Goal: Communication & Community: Share content

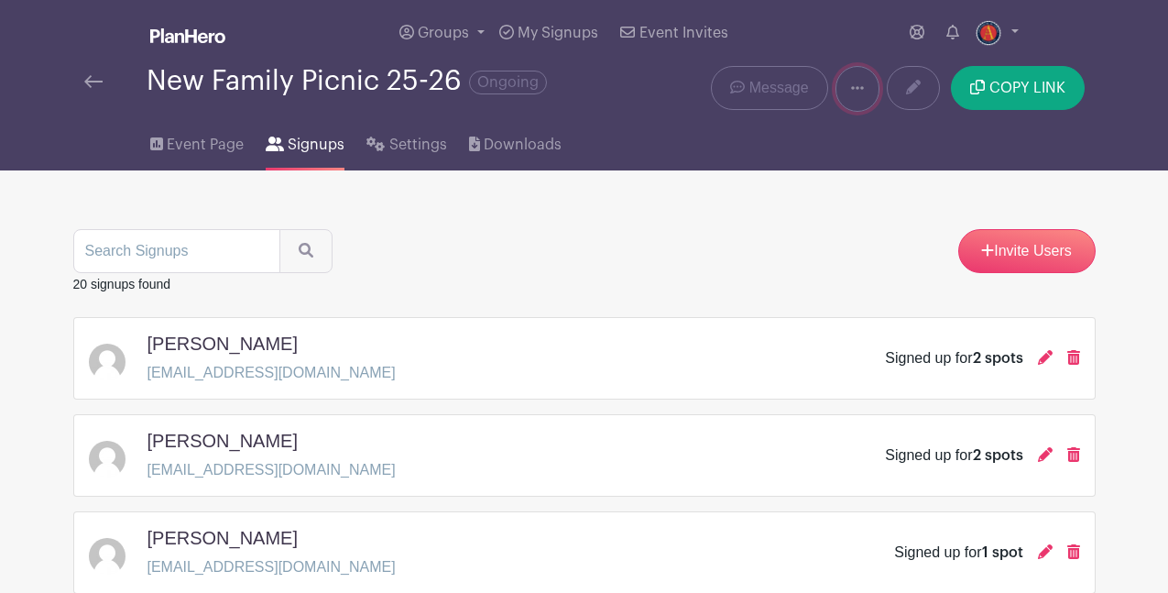
click at [855, 91] on icon at bounding box center [857, 88] width 13 height 15
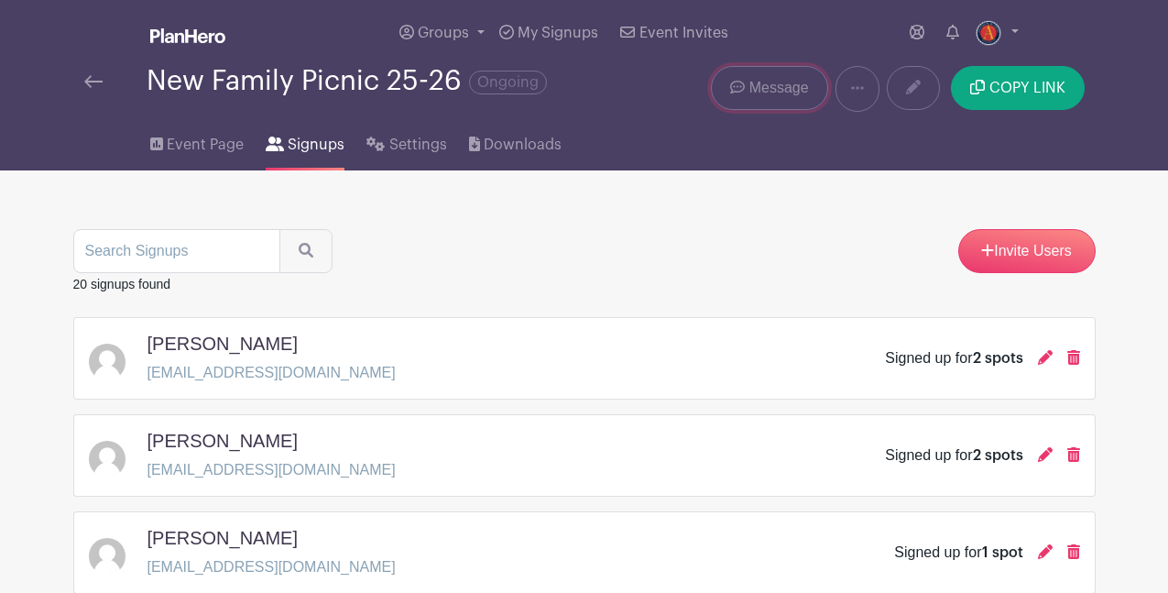
click at [782, 95] on span "Message" at bounding box center [779, 88] width 60 height 22
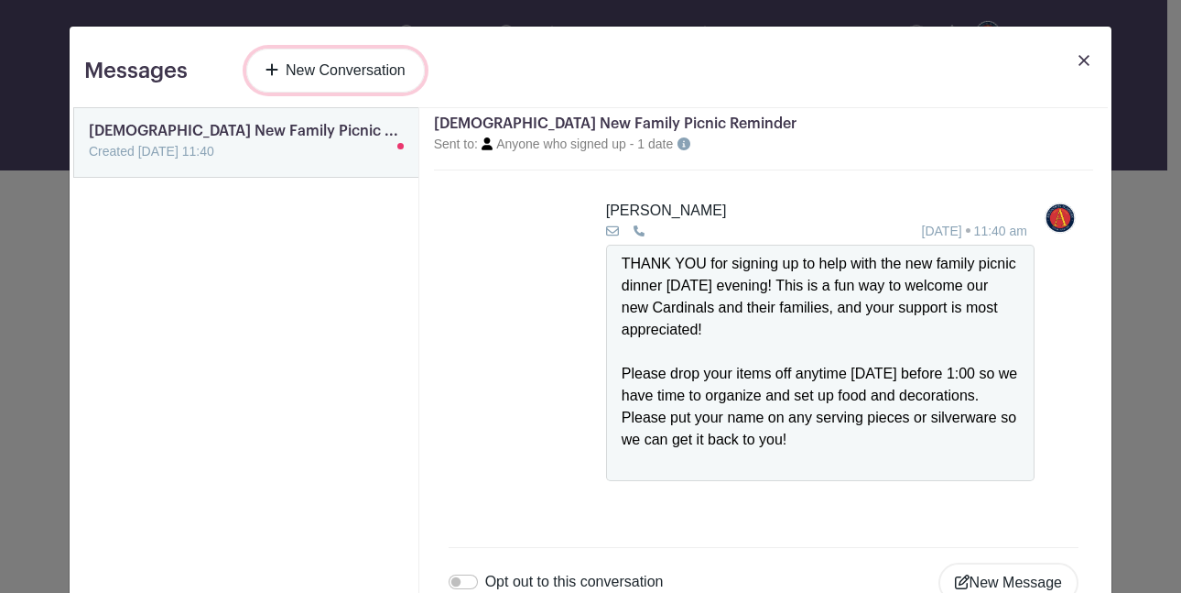
click at [342, 71] on link "New Conversation" at bounding box center [335, 71] width 179 height 44
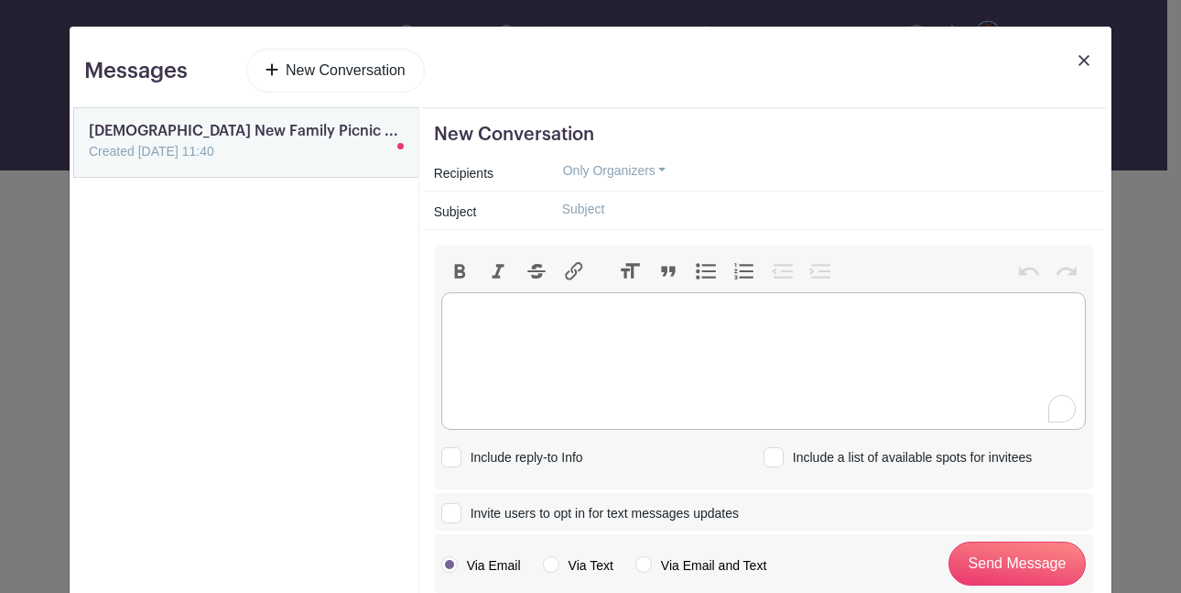
click at [484, 322] on trix-editor at bounding box center [763, 360] width 645 height 137
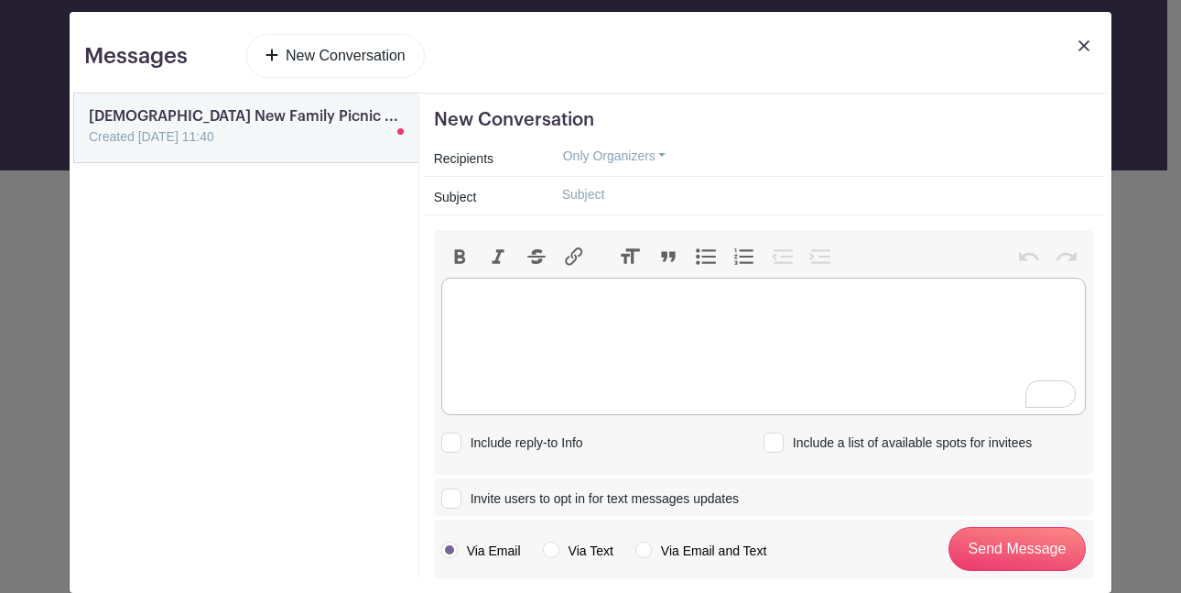
click at [495, 260] on button "Italic" at bounding box center [498, 257] width 38 height 24
click at [451, 256] on button "Bold" at bounding box center [460, 257] width 38 height 24
click at [497, 252] on button "Italic" at bounding box center [498, 257] width 38 height 24
click at [452, 258] on button "Bold" at bounding box center [460, 257] width 38 height 24
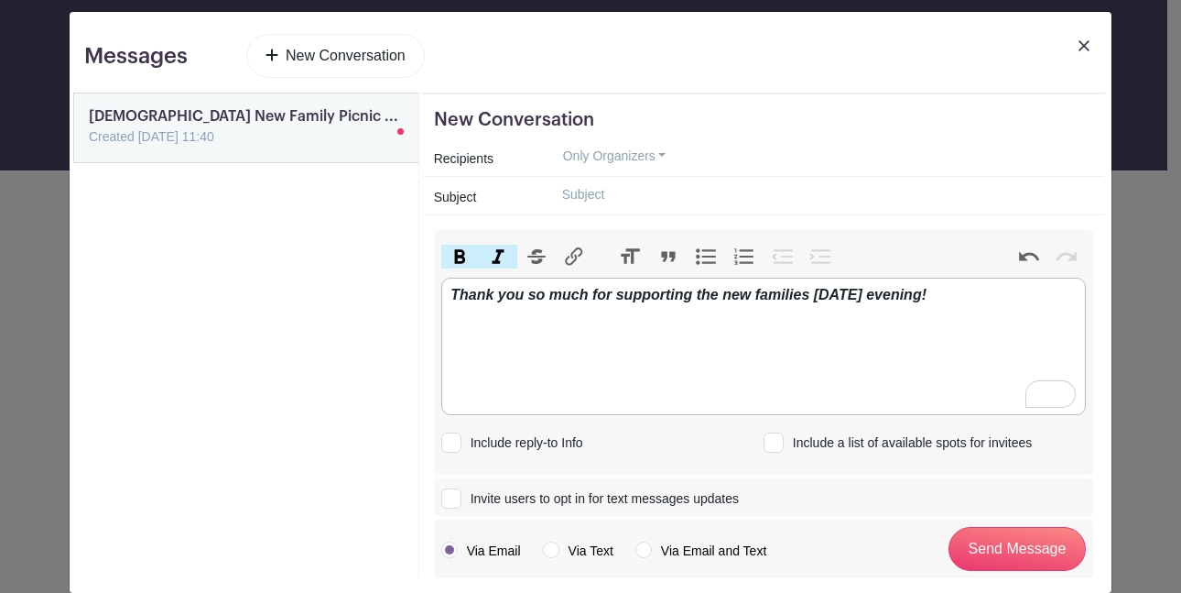
click at [495, 254] on button "Italic" at bounding box center [498, 257] width 38 height 24
click at [444, 255] on button "Bold" at bounding box center [460, 257] width 38 height 24
click at [986, 291] on div "Thank you so much for supporting the new families [DATE] evening!" at bounding box center [763, 317] width 625 height 66
click at [490, 249] on button "Italic" at bounding box center [498, 257] width 38 height 24
click at [453, 248] on button "Bold" at bounding box center [460, 257] width 38 height 24
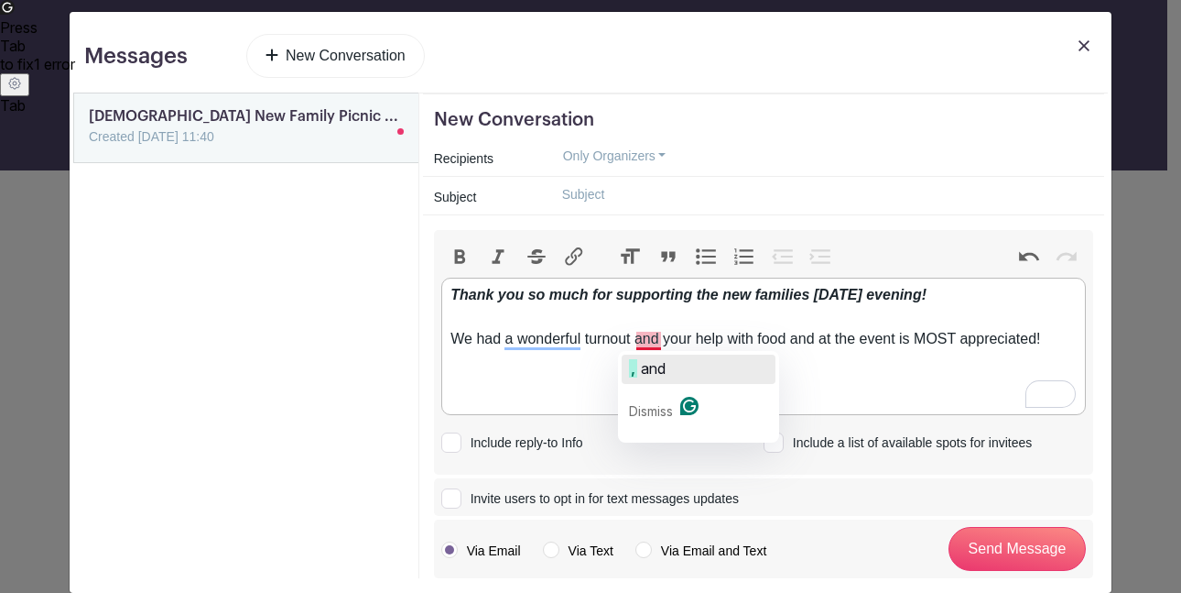
click at [649, 370] on span "and" at bounding box center [653, 368] width 25 height 18
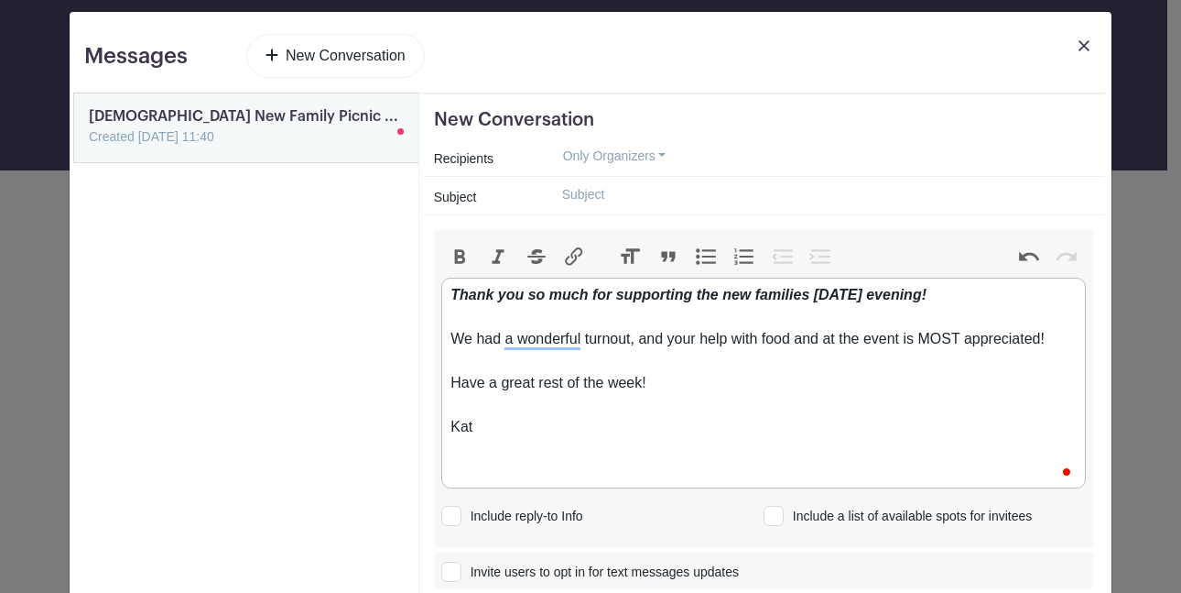
type trix-editor "<div><strong><em>Thank you so much for supporting the new families [DATE] eveni…"
click at [444, 574] on input "Invite users to opt in for text messages updates" at bounding box center [447, 568] width 12 height 12
checkbox input "true"
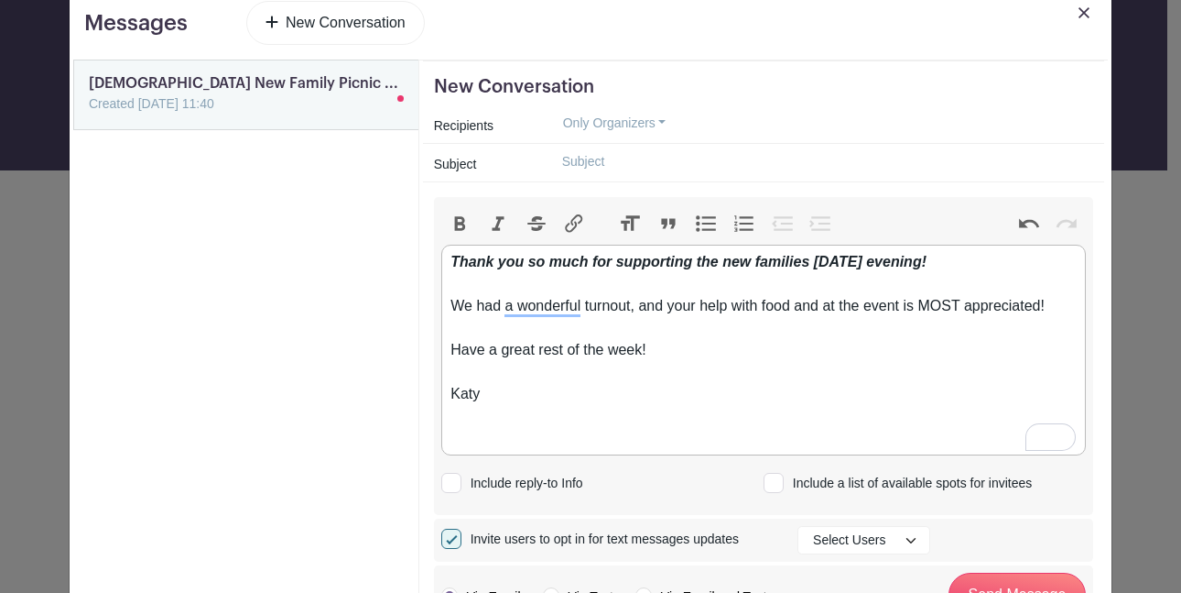
scroll to position [122, 0]
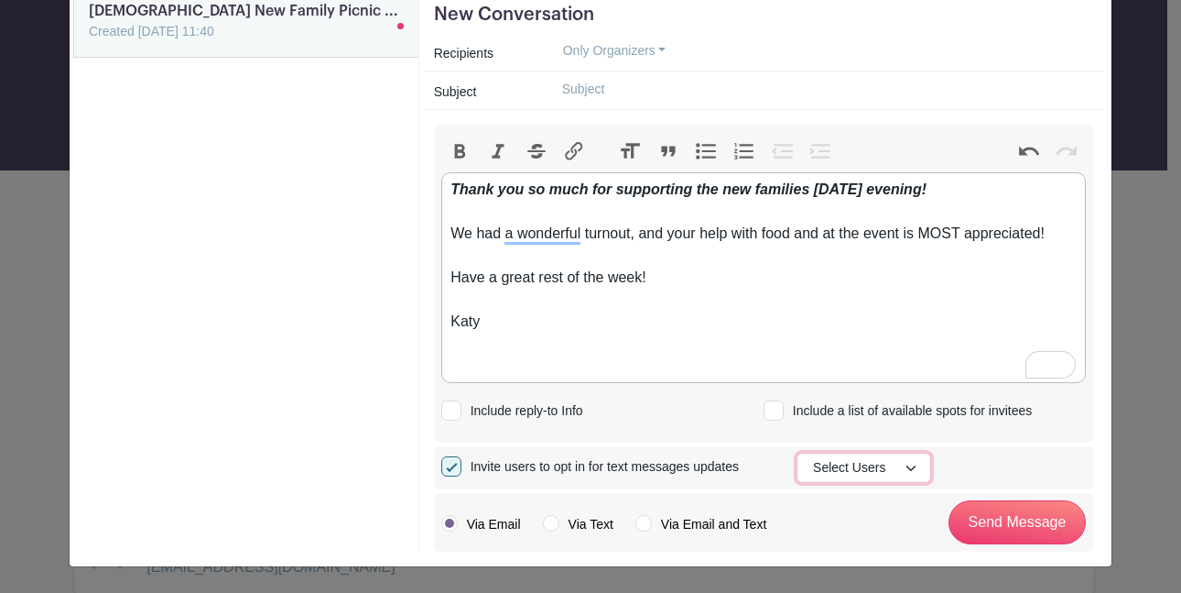
click at [911, 462] on button "Select Users" at bounding box center [864, 467] width 133 height 28
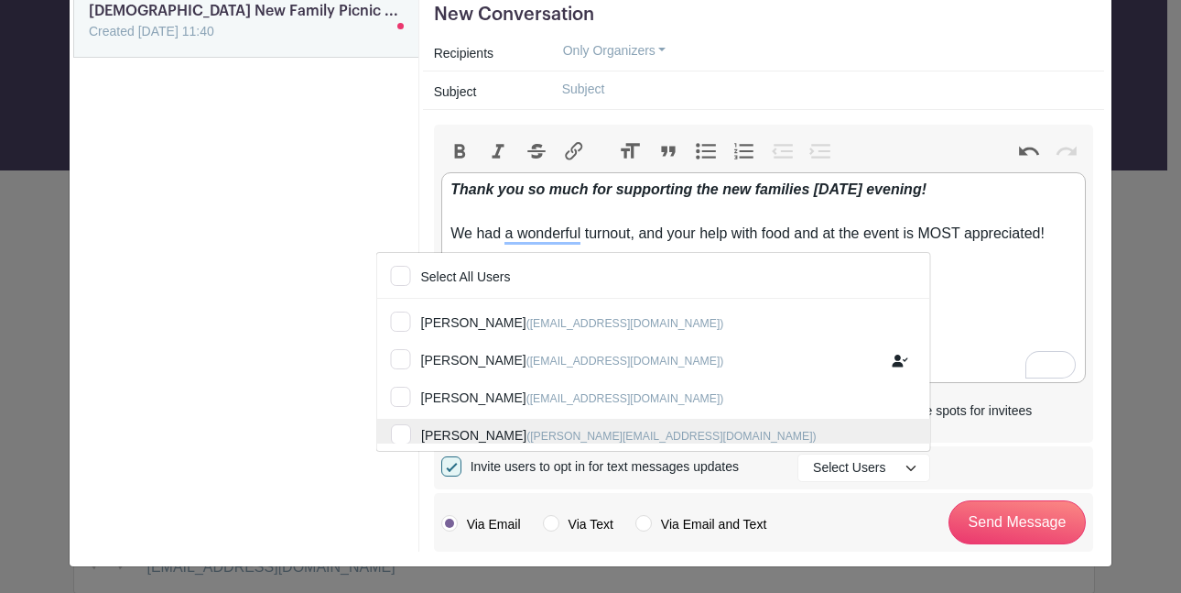
click at [571, 428] on input "[PERSON_NAME] ([PERSON_NAME][EMAIL_ADDRESS][DOMAIN_NAME])" at bounding box center [653, 439] width 553 height 40
checkbox input "true"
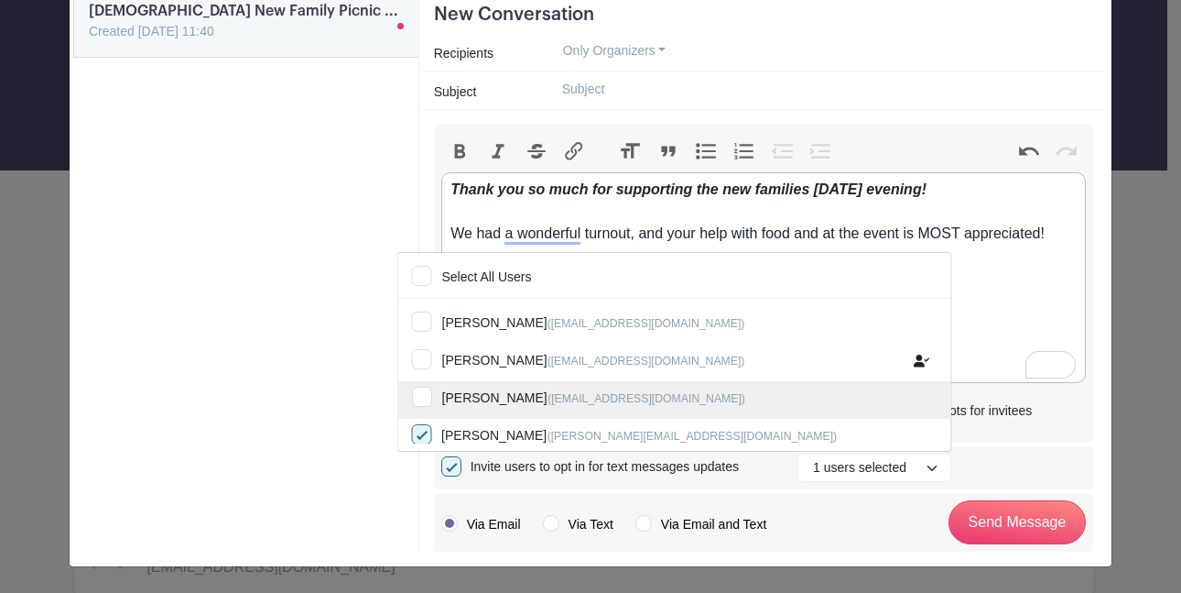
click at [592, 394] on input "[PERSON_NAME] ([EMAIL_ADDRESS][DOMAIN_NAME])" at bounding box center [673, 401] width 553 height 40
checkbox input "true"
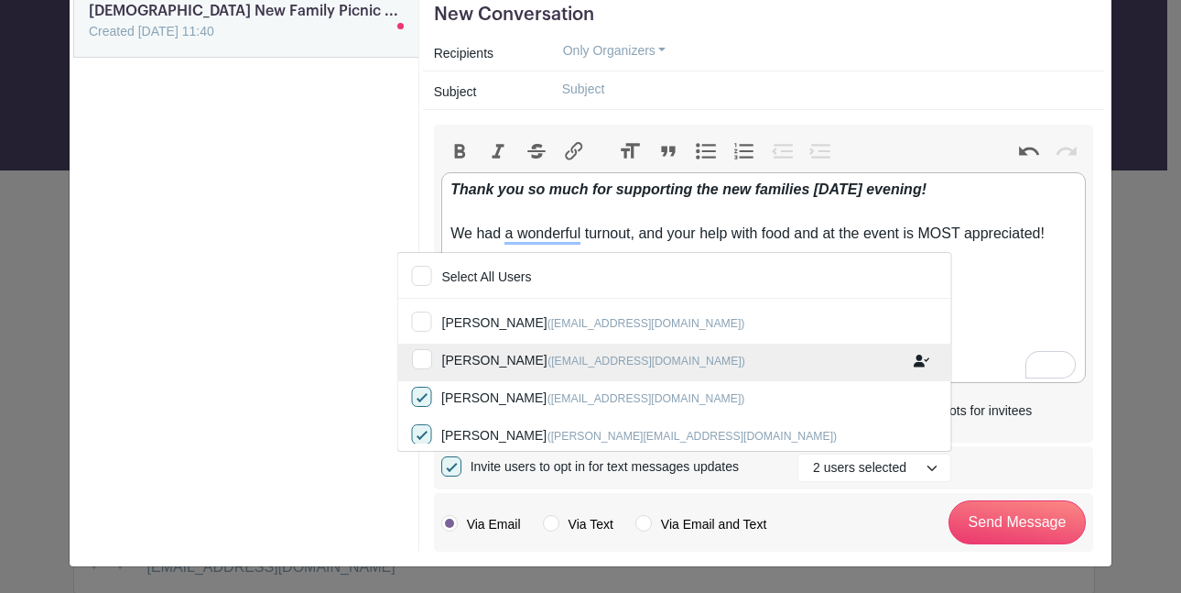
click at [593, 360] on input "[PERSON_NAME] ([EMAIL_ADDRESS][DOMAIN_NAME])" at bounding box center [673, 363] width 553 height 40
checkbox input "true"
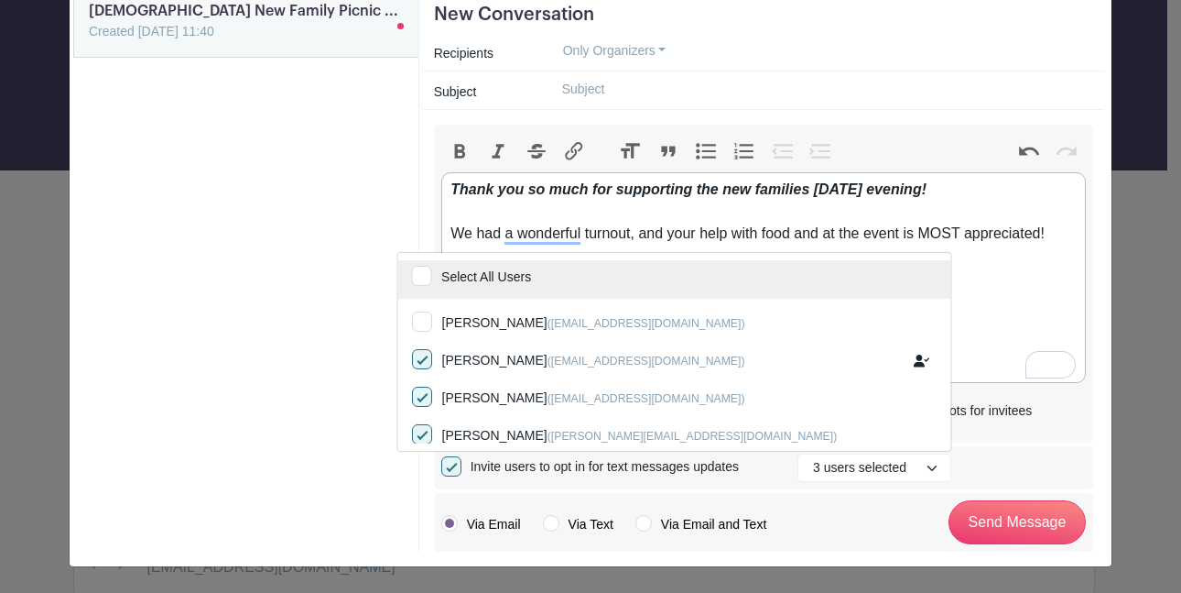
click at [600, 273] on input "Select All Users" at bounding box center [673, 280] width 553 height 40
checkbox input "true"
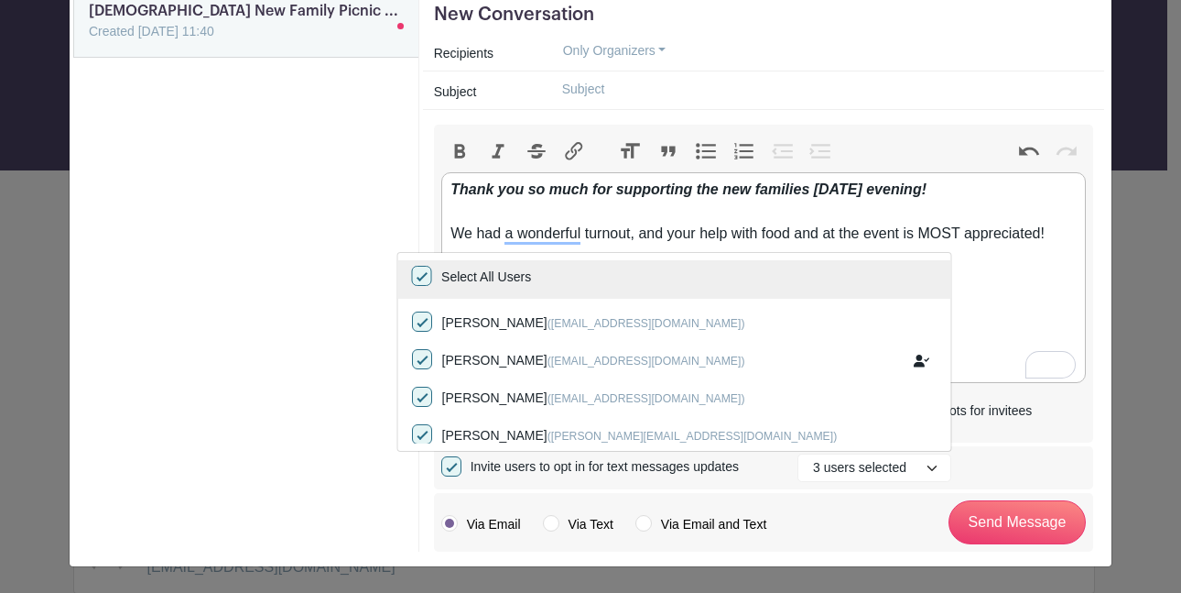
checkbox input "true"
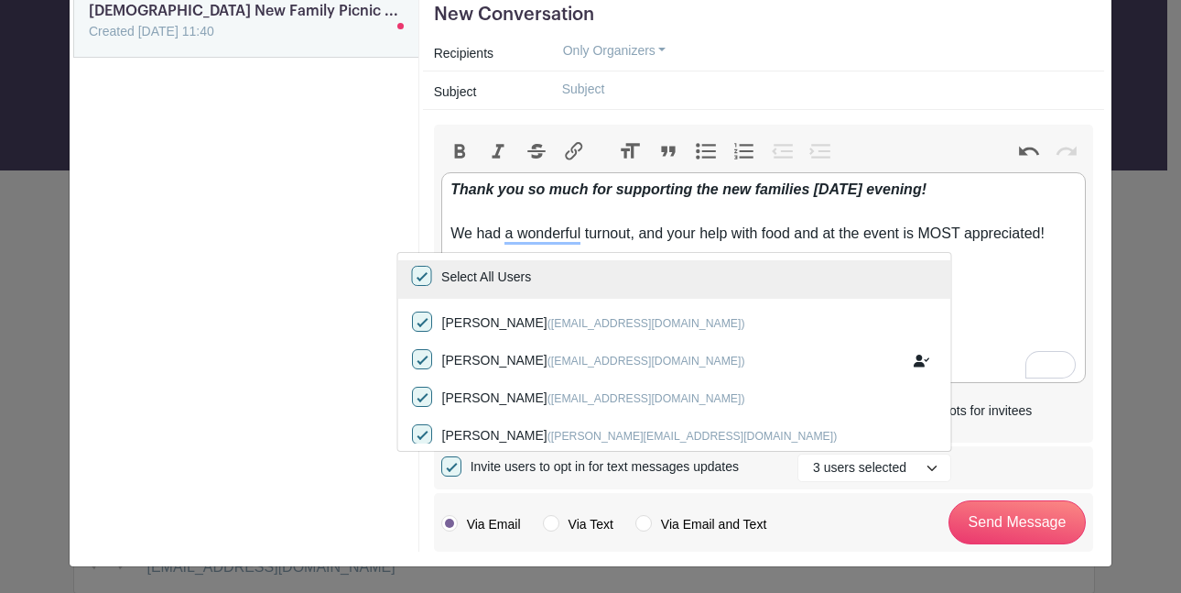
checkbox input "true"
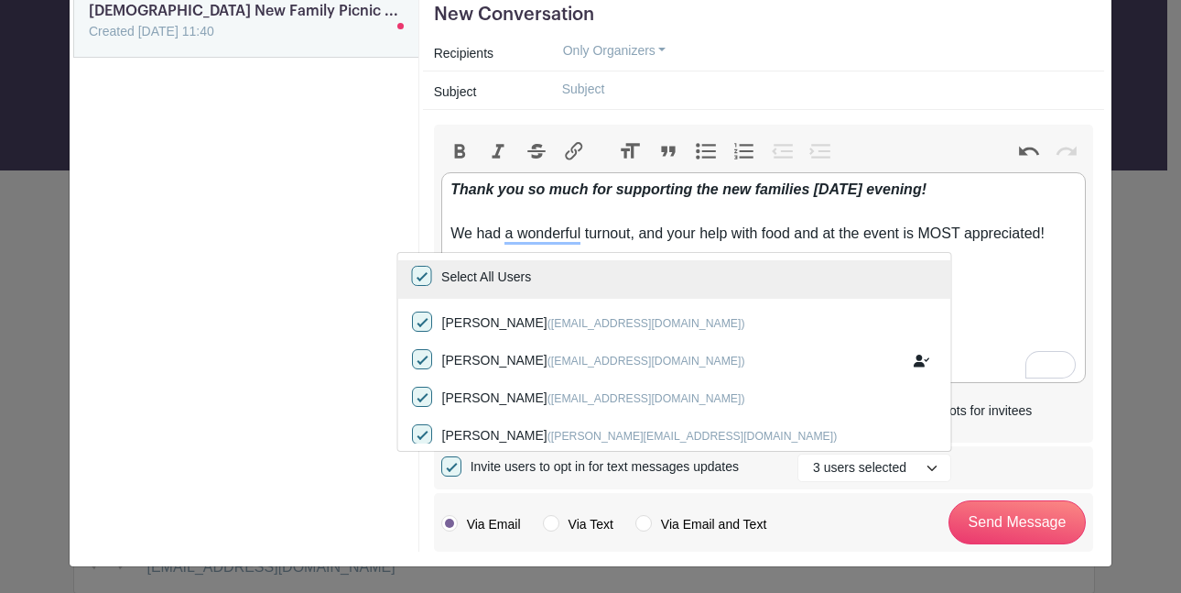
checkbox input "true"
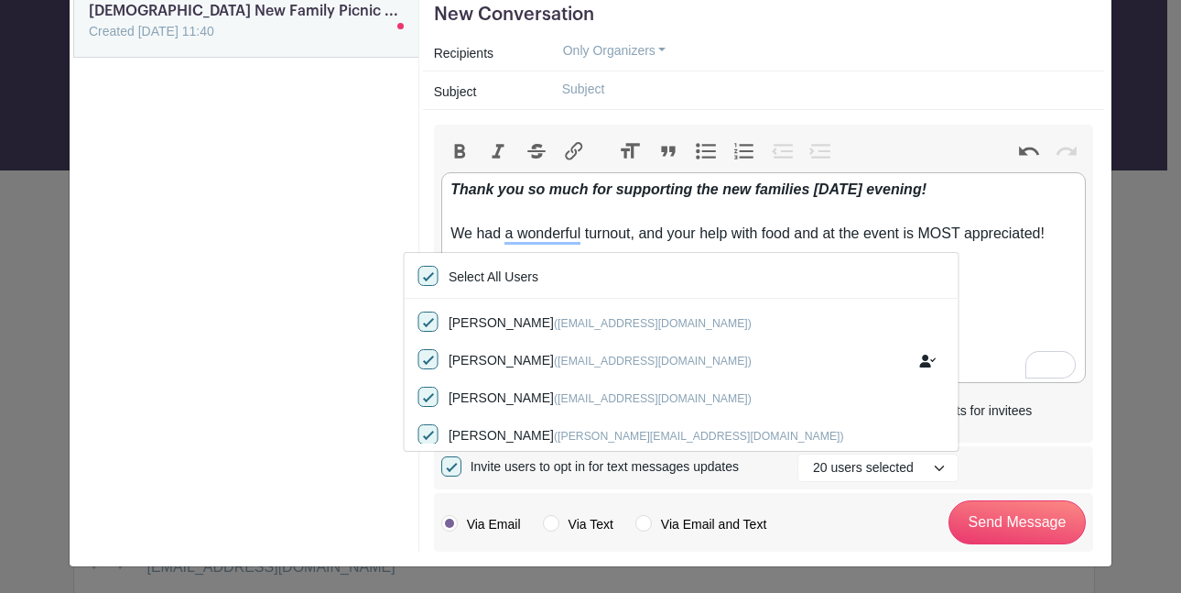
click at [832, 523] on div "Via Email Via Text Via Email and Text Send Message" at bounding box center [763, 522] width 659 height 59
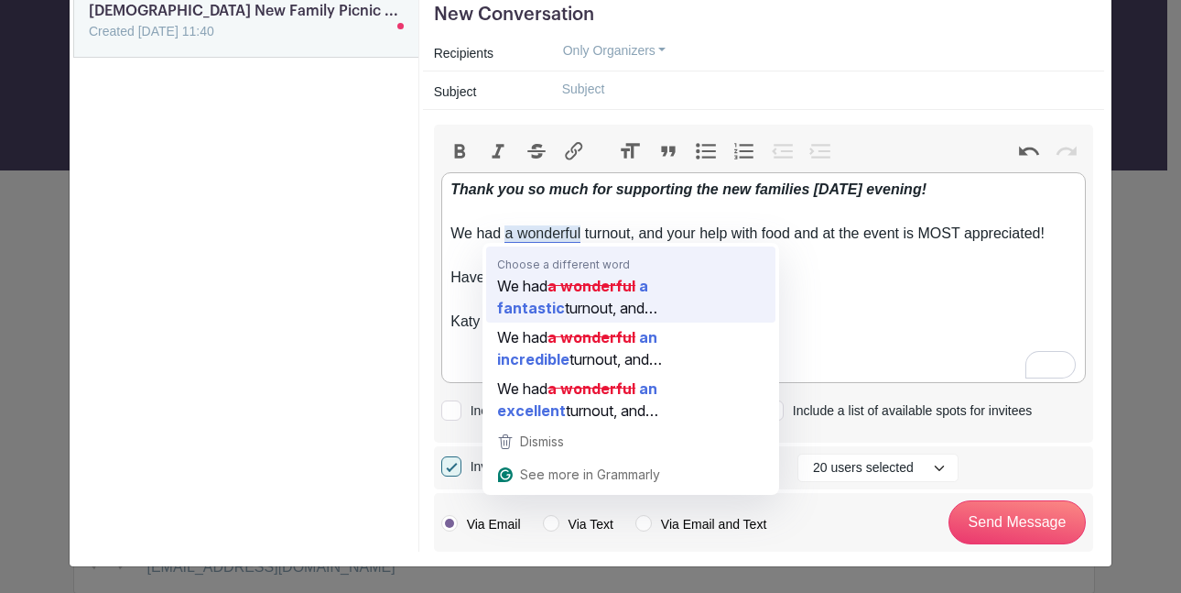
scroll to position [0, 0]
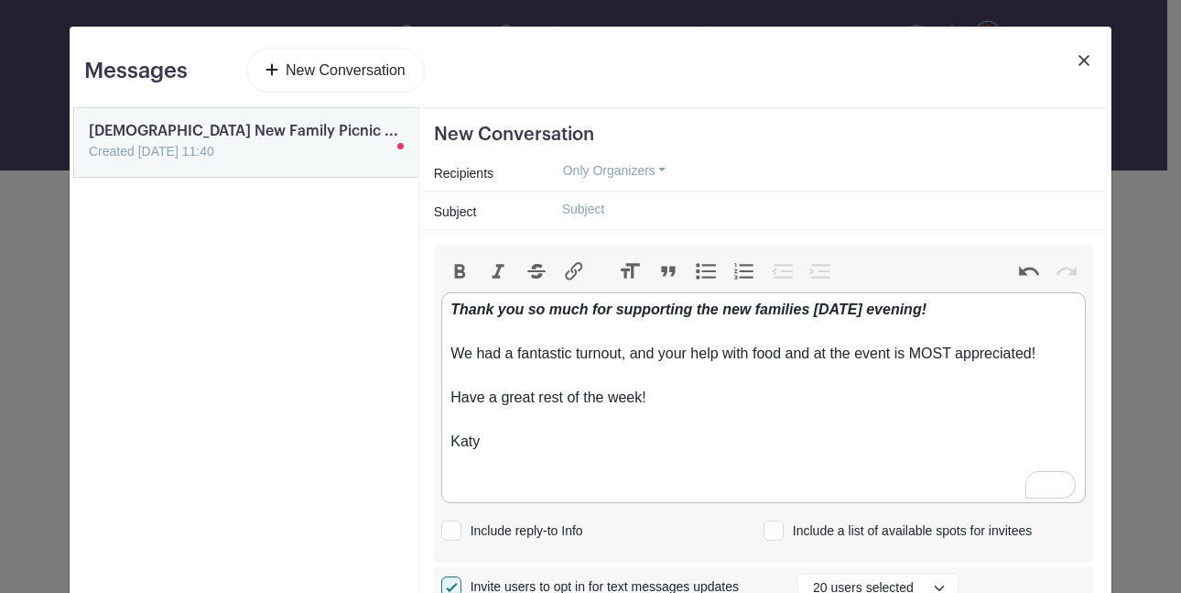
click at [451, 305] on em "Thank you so much for supporting the new families [DATE] evening!" at bounding box center [689, 309] width 476 height 16
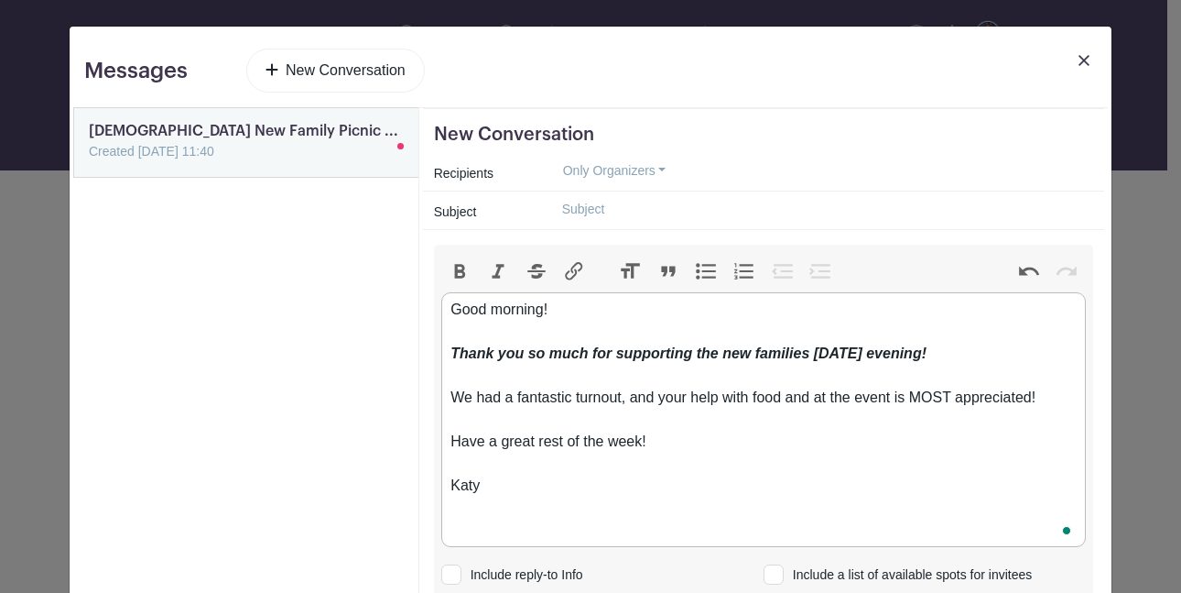
type trix-editor "<div>Good morning!<br><br><strong><em>Thank you so much for supporting the new …"
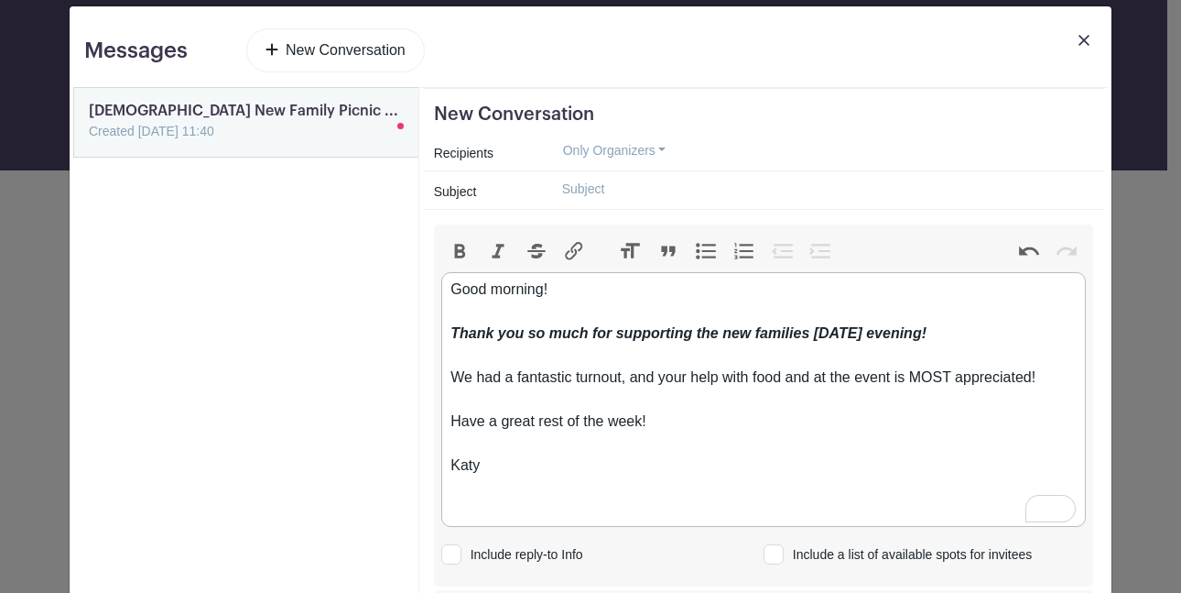
scroll to position [20, 0]
click at [653, 154] on button "Only Organizers" at bounding box center [615, 150] width 135 height 28
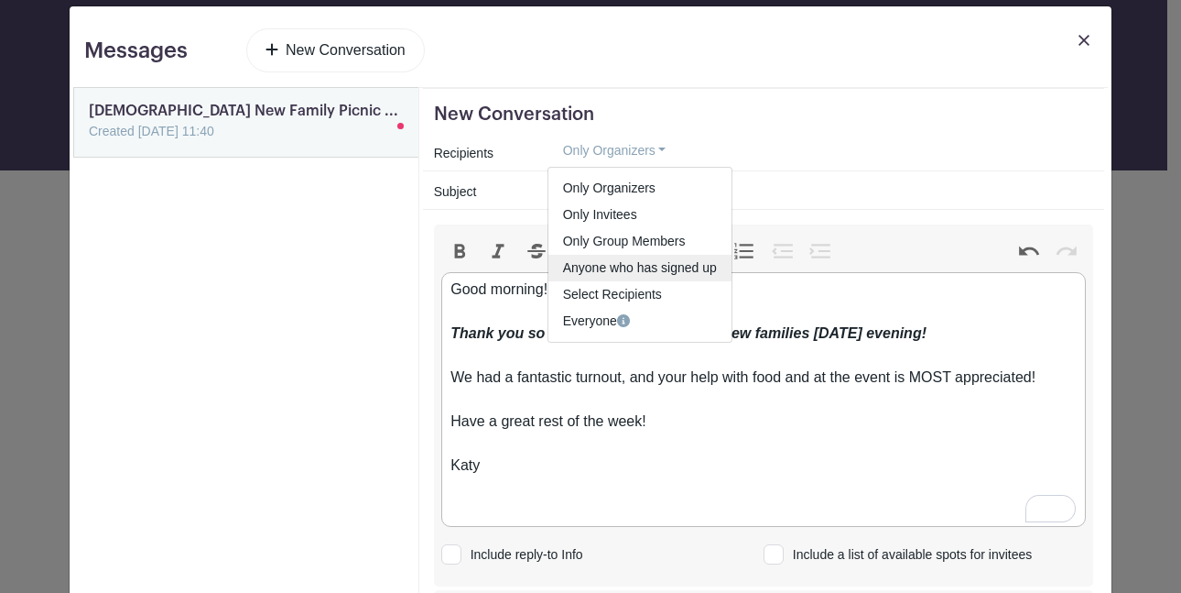
click at [620, 269] on link "Anyone who has signed up" at bounding box center [640, 268] width 183 height 27
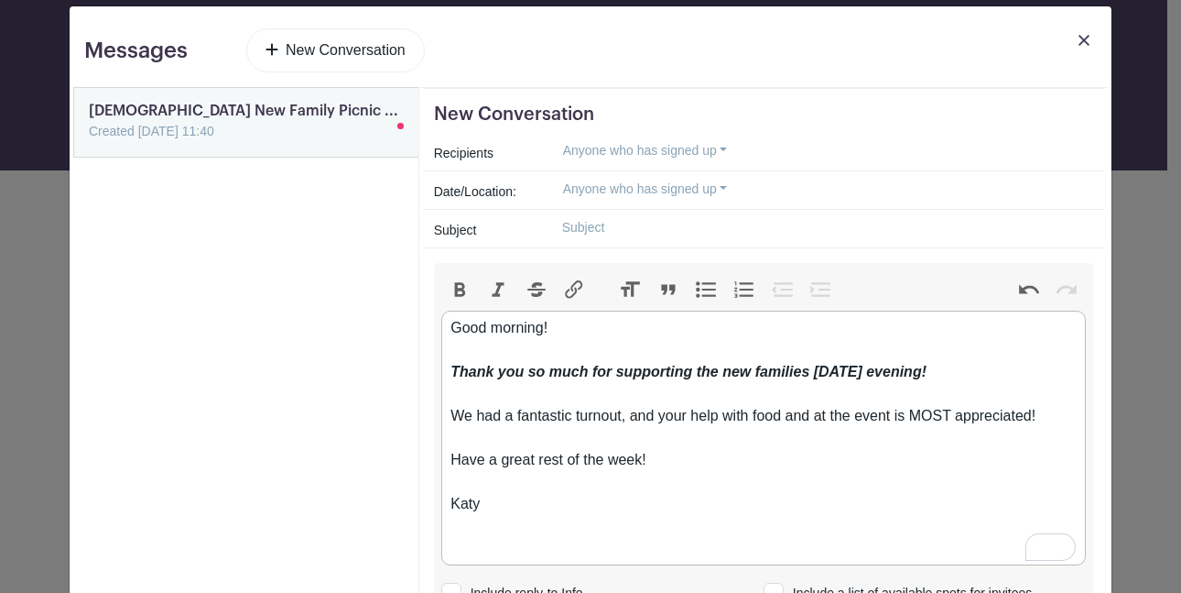
click at [564, 231] on input "text" at bounding box center [821, 227] width 546 height 28
type input "THANK YOU!"
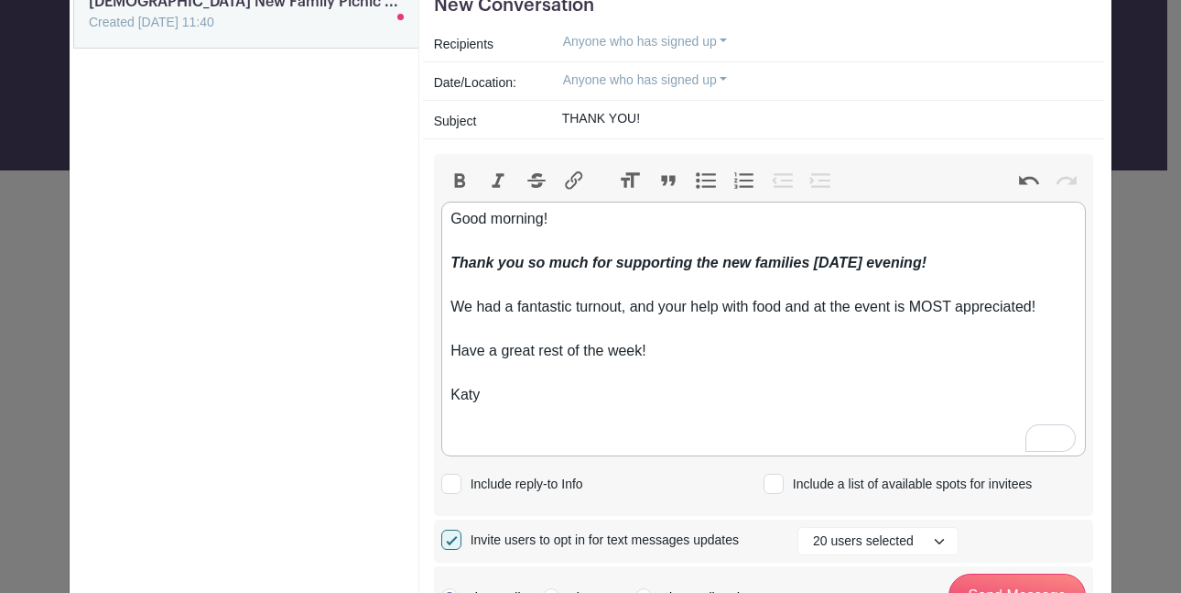
scroll to position [204, 0]
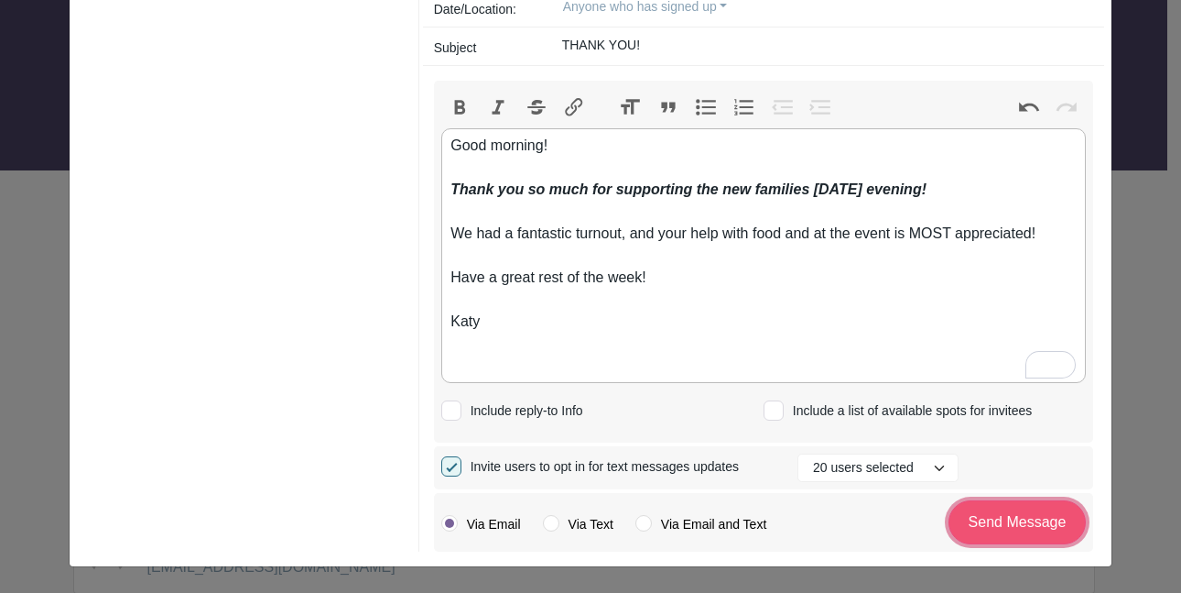
click at [1014, 522] on input "Send Message" at bounding box center [1017, 522] width 137 height 44
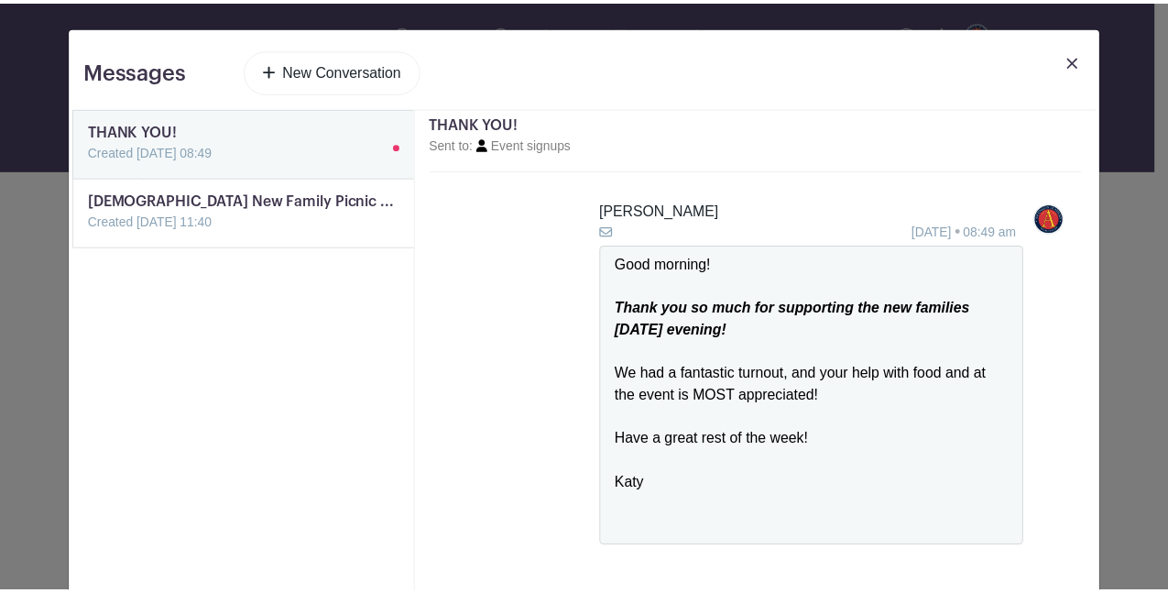
scroll to position [5, 0]
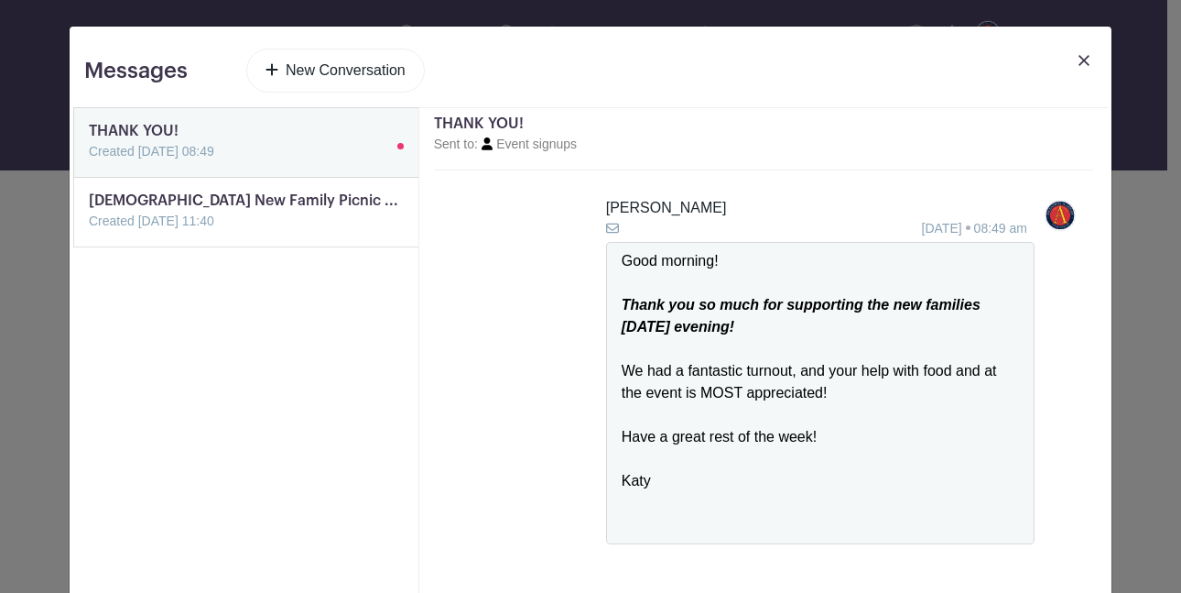
click at [1079, 62] on img at bounding box center [1084, 60] width 11 height 11
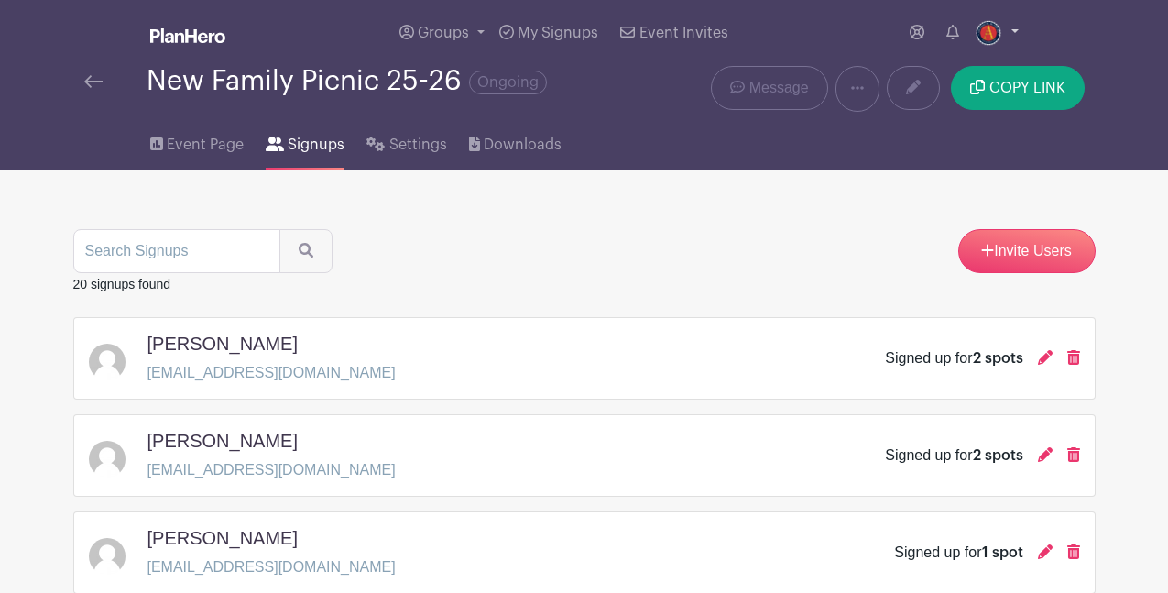
click at [1009, 31] on link at bounding box center [996, 32] width 45 height 29
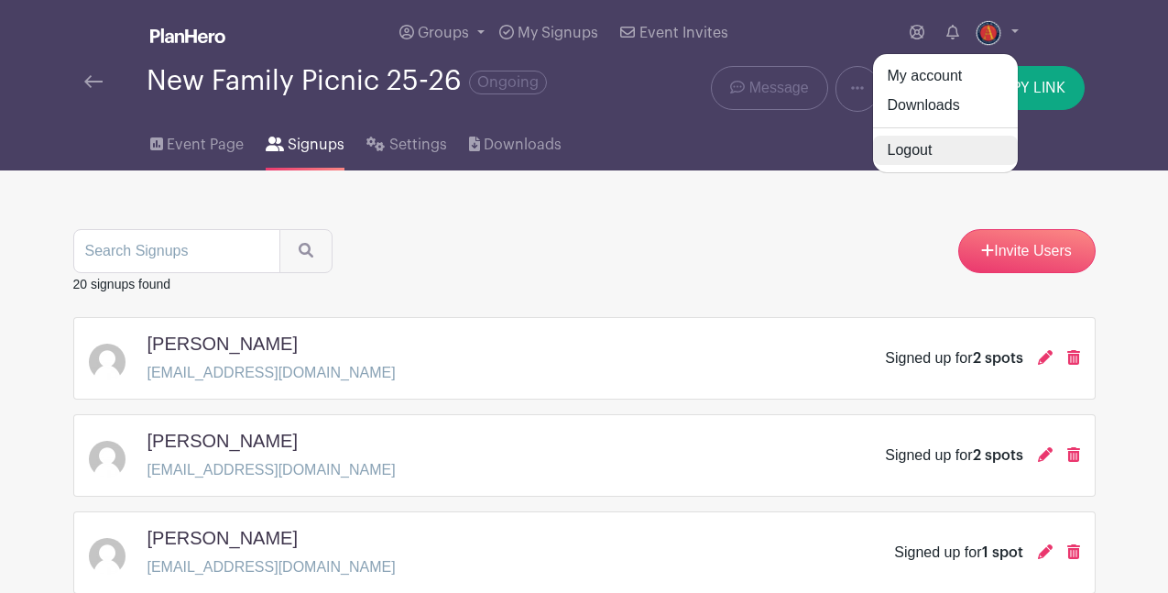
click at [913, 148] on link "Logout" at bounding box center [945, 150] width 145 height 29
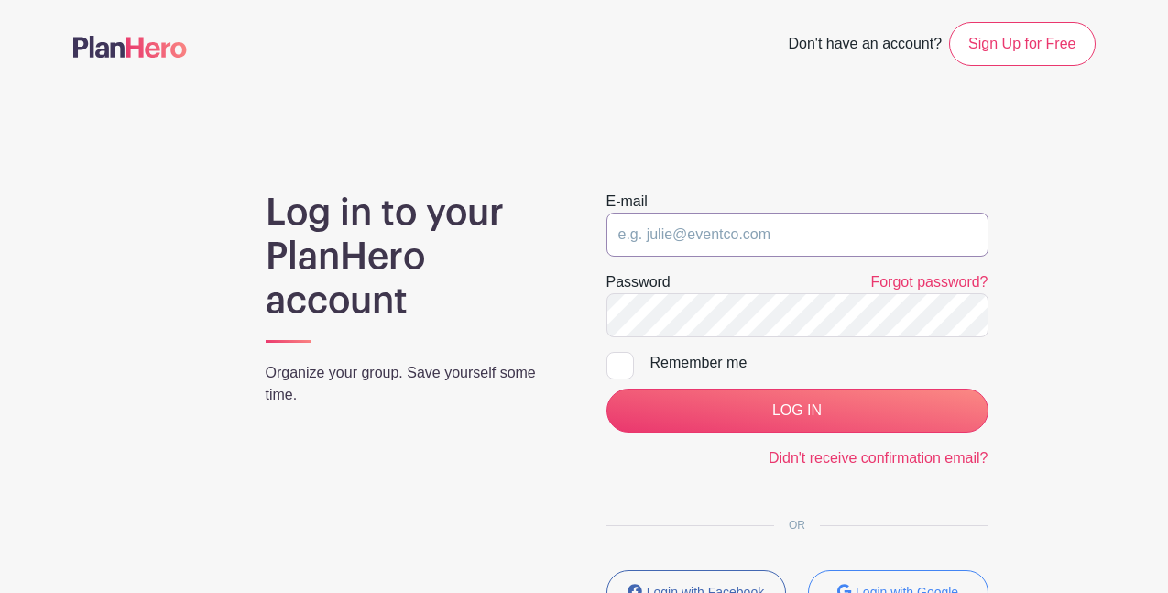
type input "[EMAIL_ADDRESS][DOMAIN_NAME]"
